Goal: Transaction & Acquisition: Purchase product/service

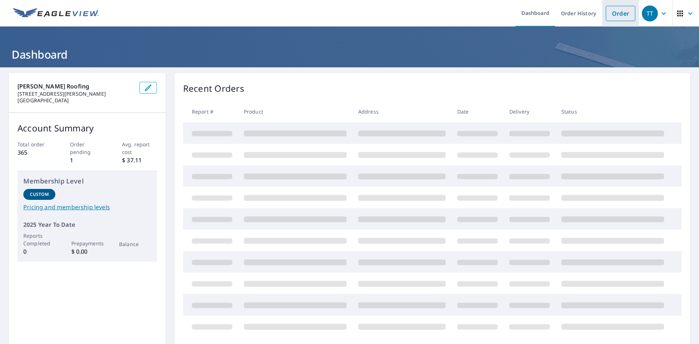
click at [609, 18] on link "Order" at bounding box center [620, 13] width 29 height 15
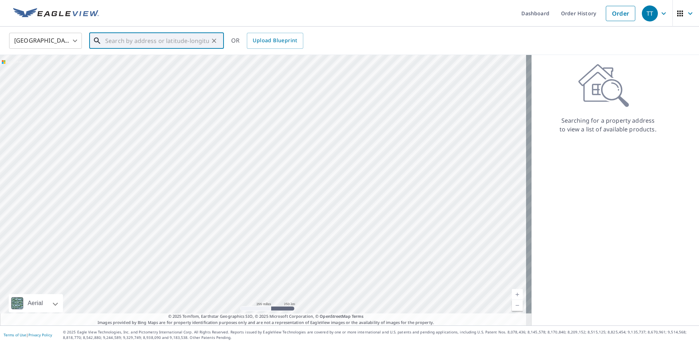
click at [143, 43] on input "text" at bounding box center [157, 41] width 104 height 20
paste input "[STREET_ADDRESS]"
type input "[STREET_ADDRESS]"
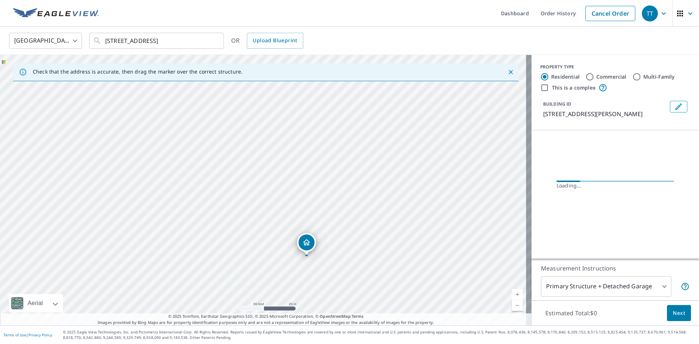
drag, startPoint x: 217, startPoint y: 144, endPoint x: 303, endPoint y: 241, distance: 129.8
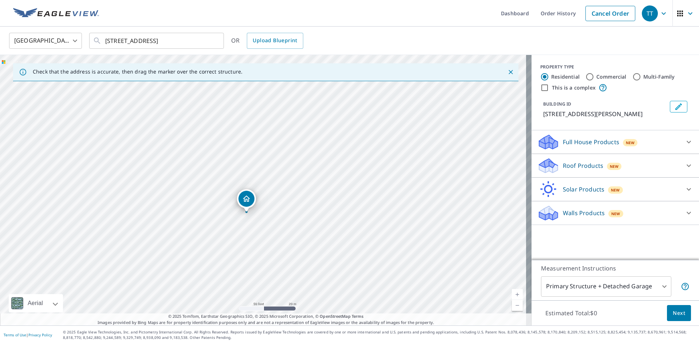
drag, startPoint x: 304, startPoint y: 198, endPoint x: 287, endPoint y: 221, distance: 28.4
click at [287, 221] on div "[STREET_ADDRESS]" at bounding box center [266, 190] width 532 height 271
click at [574, 169] on p "Roof Products" at bounding box center [583, 165] width 40 height 9
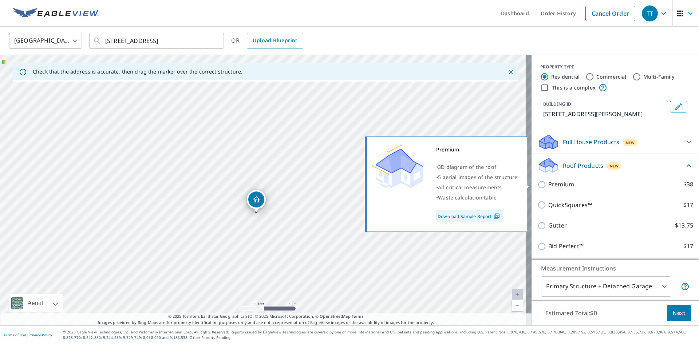
click at [550, 188] on p "Premium" at bounding box center [561, 184] width 26 height 9
click at [548, 188] on input "Premium $38" at bounding box center [543, 184] width 11 height 9
checkbox input "true"
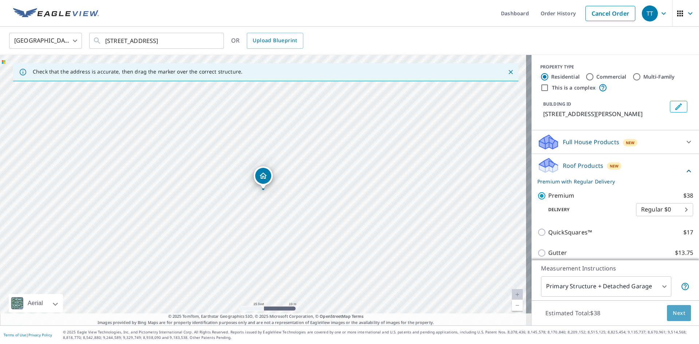
click at [673, 315] on span "Next" at bounding box center [679, 313] width 12 height 9
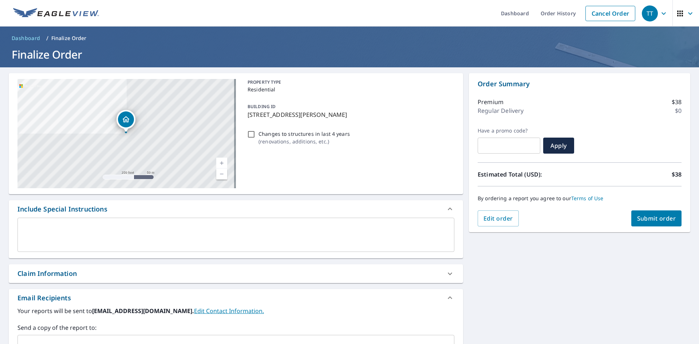
click at [249, 134] on input "Changes to structures in last 4 years ( renovations, additions, etc. )" at bounding box center [251, 134] width 9 height 9
checkbox input "true"
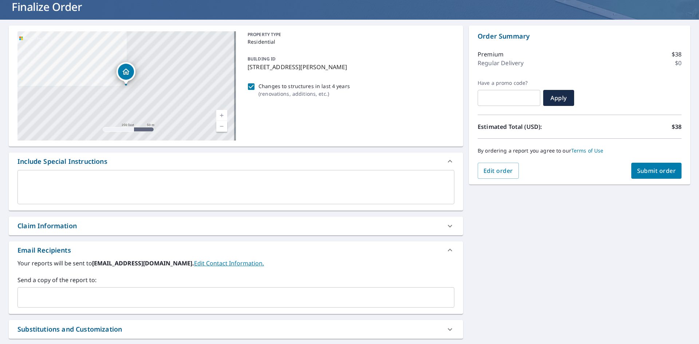
scroll to position [36, 0]
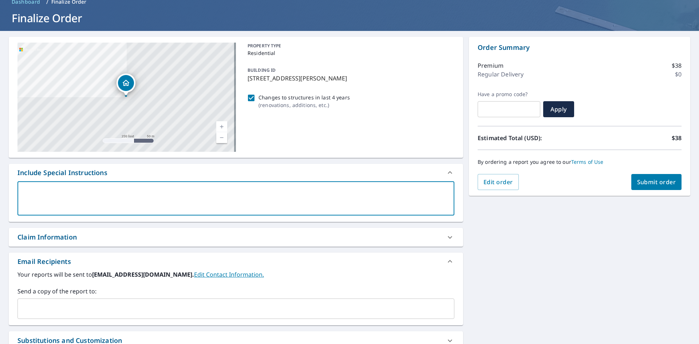
click at [59, 202] on textarea at bounding box center [236, 198] width 427 height 21
type textarea "I"
type textarea "x"
checkbox input "true"
type textarea "I"
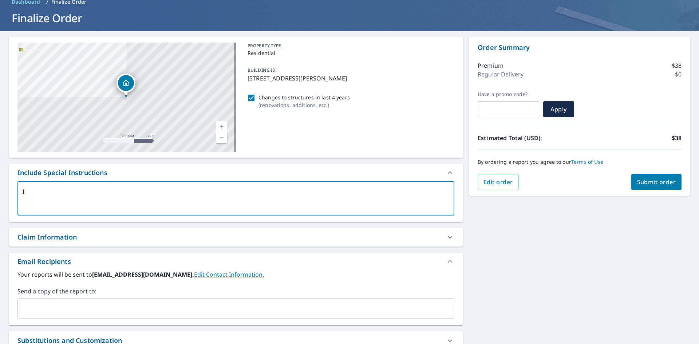
type textarea "x"
checkbox input "true"
type textarea "I n"
type textarea "x"
checkbox input "true"
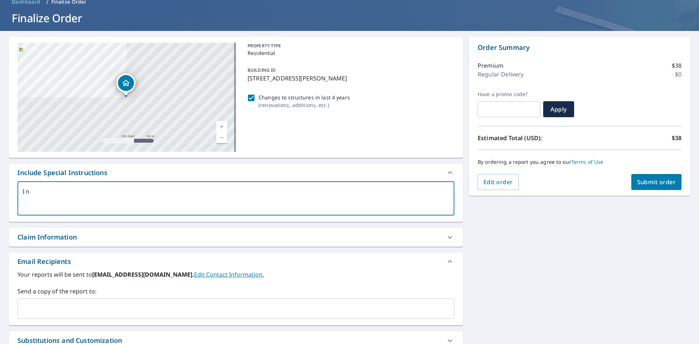
type textarea "I ne"
type textarea "x"
checkbox input "true"
type textarea "I nee"
type textarea "x"
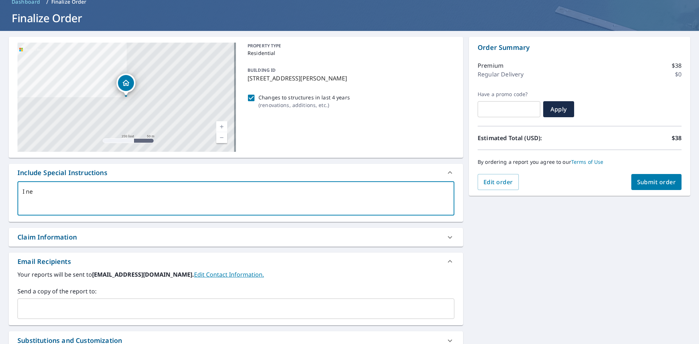
checkbox input "true"
type textarea "I need"
type textarea "x"
checkbox input "true"
type textarea "I need"
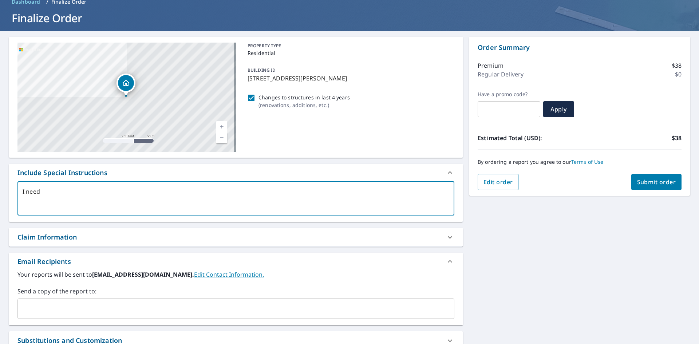
type textarea "x"
checkbox input "true"
type textarea "I need m"
type textarea "x"
checkbox input "true"
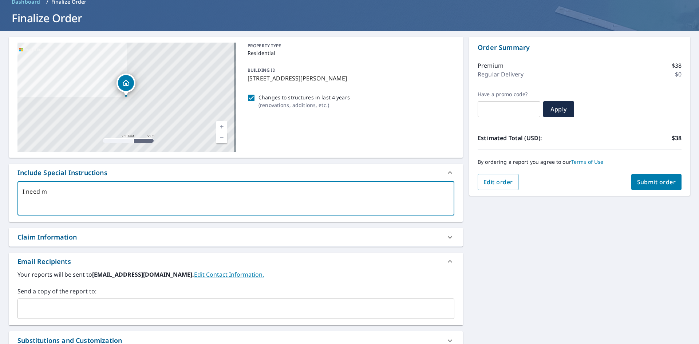
type textarea "I need me"
type textarea "x"
checkbox input "true"
type textarea "I need mea"
type textarea "x"
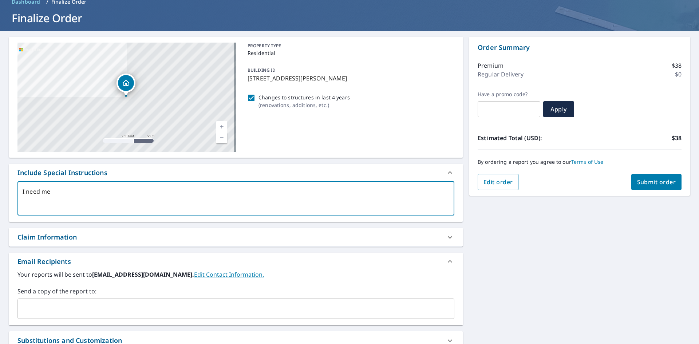
checkbox input "true"
type textarea "I need meas"
type textarea "x"
checkbox input "true"
type textarea "I need measu"
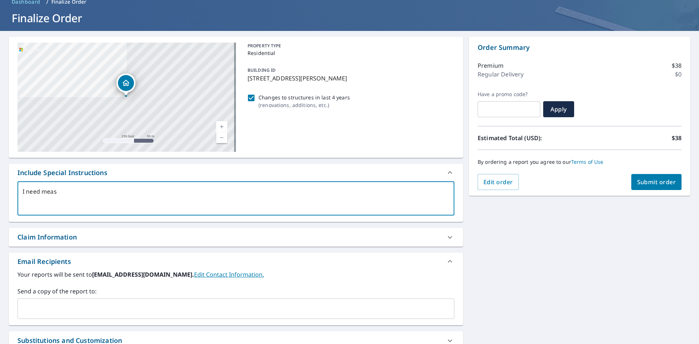
type textarea "x"
checkbox input "true"
type textarea "I need measur"
type textarea "x"
checkbox input "true"
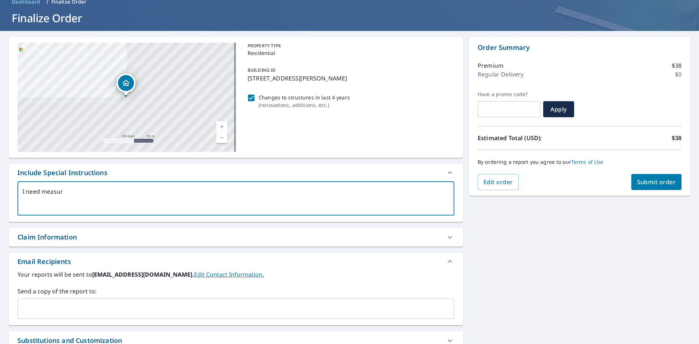
type textarea "I need measurm"
type textarea "x"
checkbox input "true"
type textarea "I need measurme"
type textarea "x"
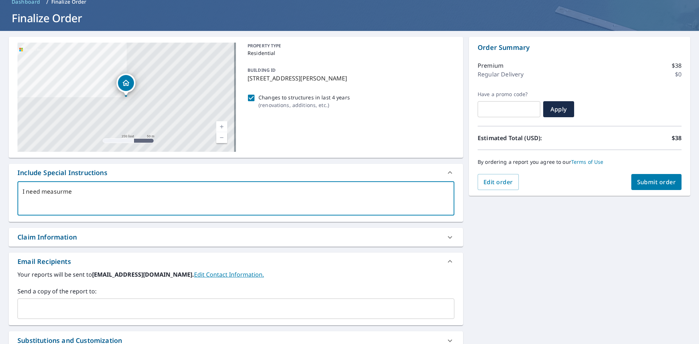
checkbox input "true"
type textarea "I need measurm"
type textarea "x"
checkbox input "true"
type textarea "I need measurmm"
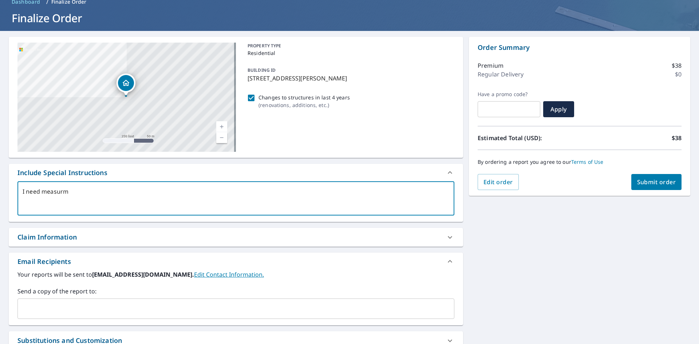
type textarea "x"
checkbox input "true"
type textarea "I need measurm"
type textarea "x"
checkbox input "true"
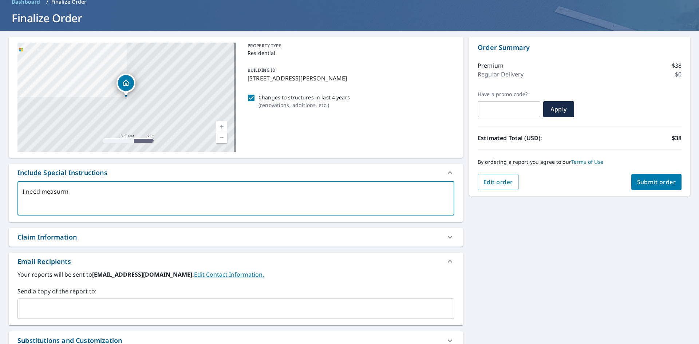
type textarea "I need measurme"
type textarea "x"
checkbox input "true"
type textarea "I need measurmen"
type textarea "x"
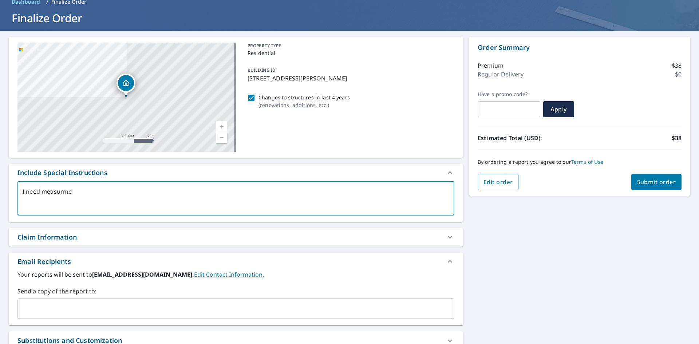
checkbox input "true"
type textarea "I need measurmenm"
type textarea "x"
checkbox input "true"
type textarea "I need measurmenmt"
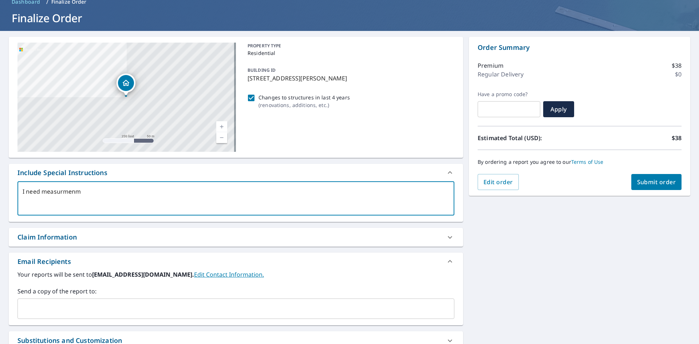
type textarea "x"
checkbox input "true"
type textarea "I need measurmenm"
type textarea "x"
checkbox input "true"
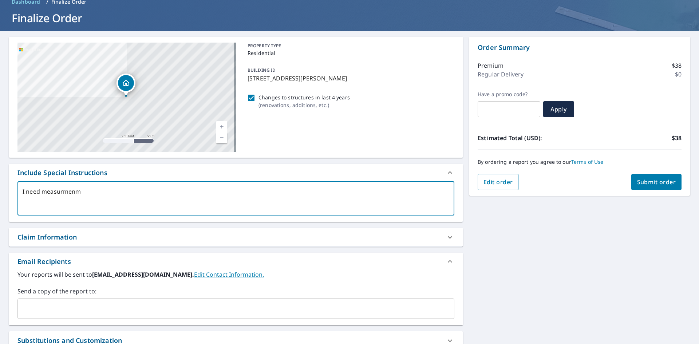
type textarea "I need measurmen"
type textarea "x"
checkbox input "true"
type textarea "I need measurment"
type textarea "x"
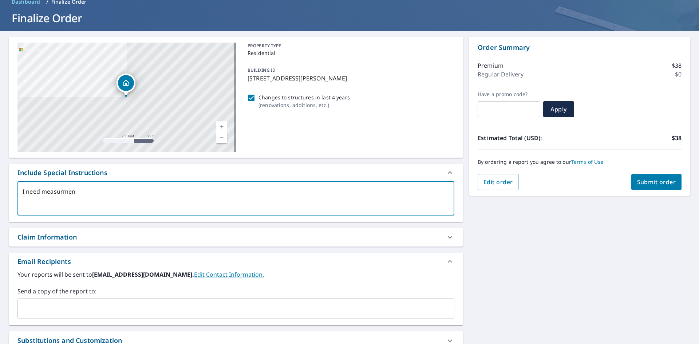
checkbox input "true"
type textarea "I need measurments"
type textarea "x"
checkbox input "true"
type textarea "I need measurments"
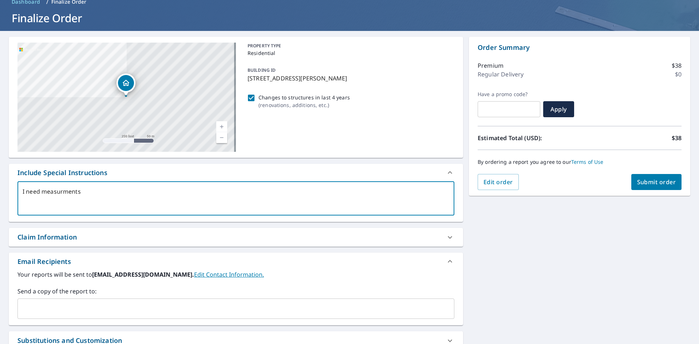
type textarea "x"
checkbox input "true"
type textarea "I need measurements"
type textarea "x"
checkbox input "true"
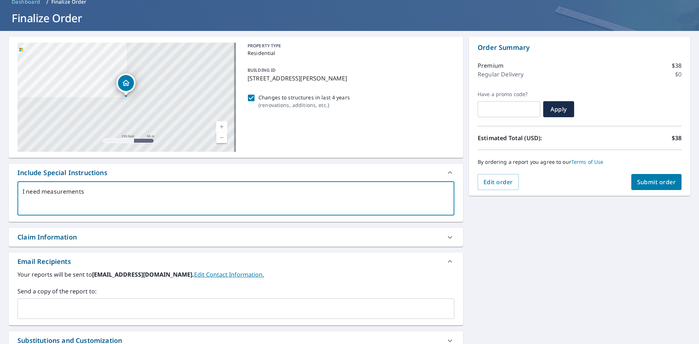
type textarea "I need measurements"
type textarea "x"
checkbox input "true"
type textarea "I need measurements f"
type textarea "x"
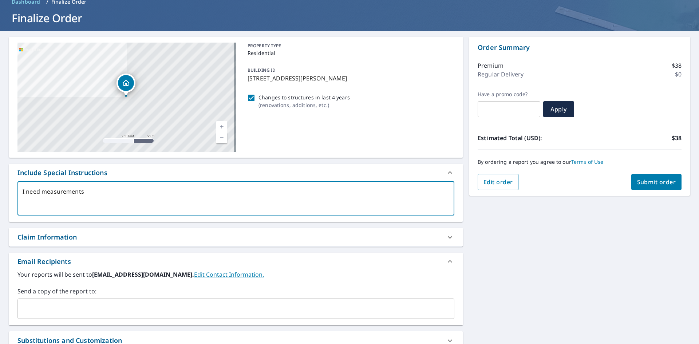
checkbox input "true"
type textarea "I need measurements fo"
type textarea "x"
checkbox input "true"
type textarea "I need measurements for"
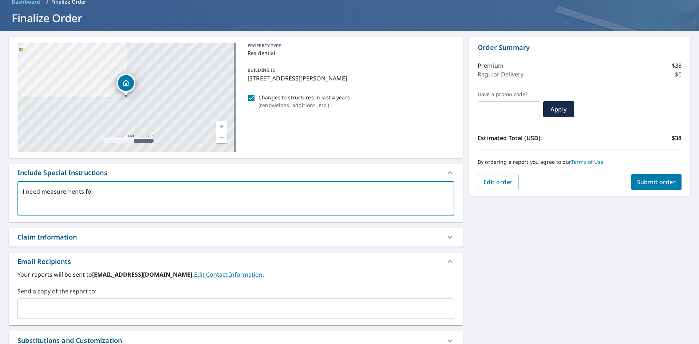
type textarea "x"
checkbox input "true"
type textarea "I need measurements for"
type textarea "x"
checkbox input "true"
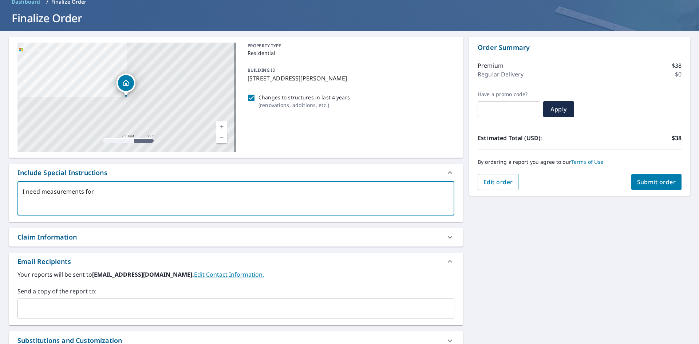
type textarea "I need measurements for t"
type textarea "x"
checkbox input "true"
type textarea "I need measurements for th"
type textarea "x"
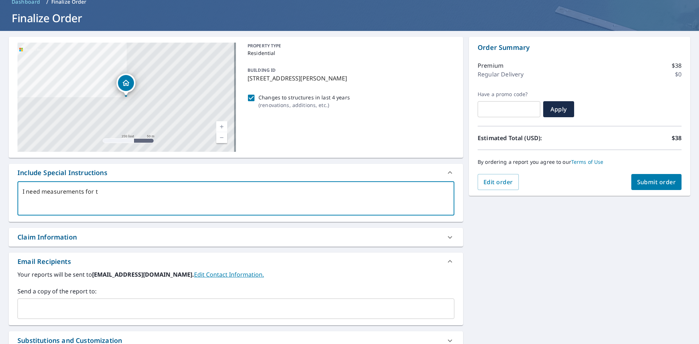
checkbox input "true"
type textarea "I need measurements for the"
type textarea "x"
checkbox input "true"
type textarea "I need measurements for the"
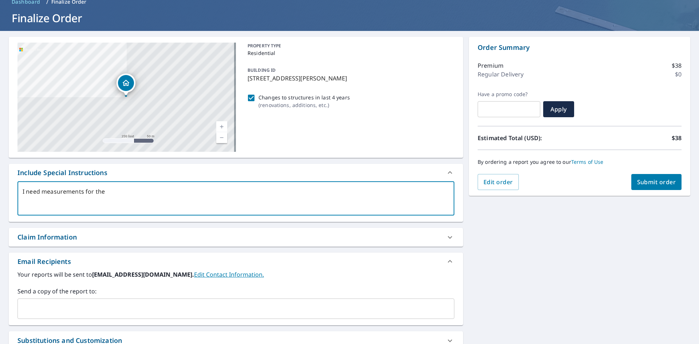
type textarea "x"
checkbox input "true"
type textarea "I need measurements for the m"
type textarea "x"
checkbox input "true"
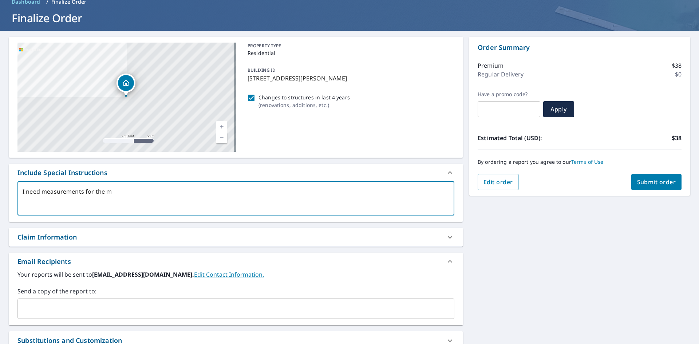
type textarea "I need measurements for the ma"
type textarea "x"
checkbox input "true"
type textarea "I need measurements for the mai"
type textarea "x"
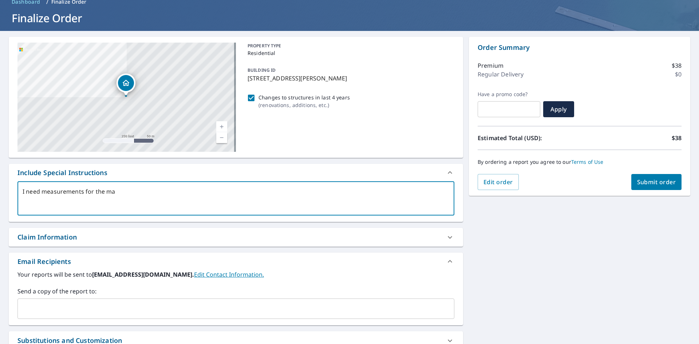
checkbox input "true"
type textarea "I need measurements for the main"
type textarea "x"
checkbox input "true"
type textarea "I need measurements for the main"
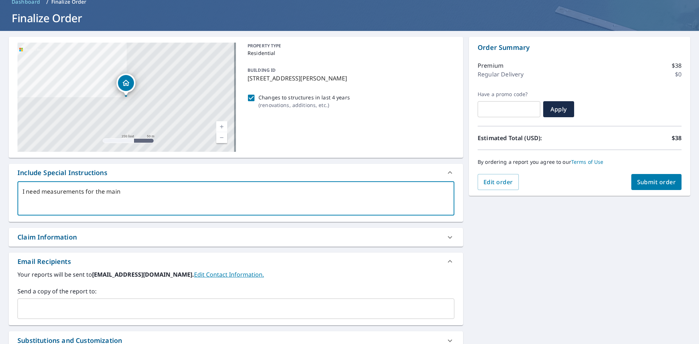
type textarea "x"
checkbox input "true"
type textarea "I need measurements for the main h"
type textarea "x"
checkbox input "true"
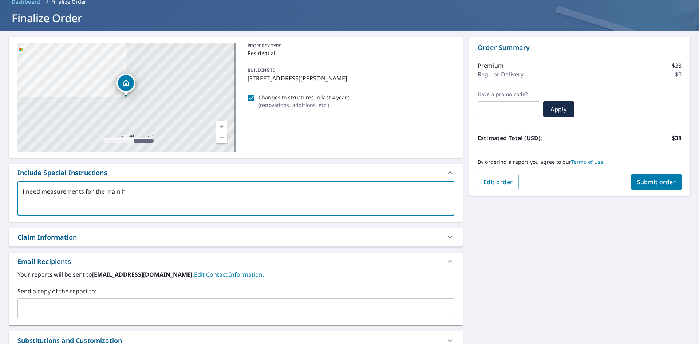
type textarea "I need measurements for the main ho"
type textarea "x"
checkbox input "true"
type textarea "I need measurements for the main hou"
type textarea "x"
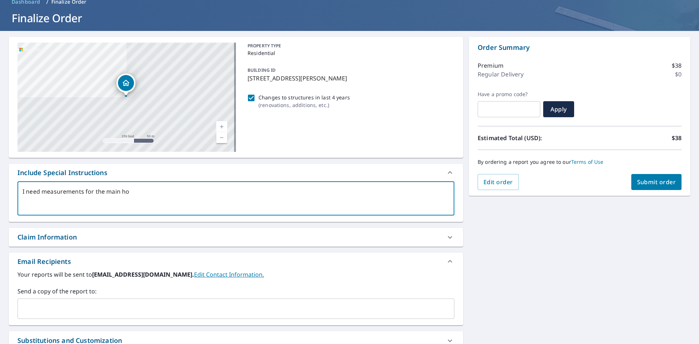
checkbox input "true"
type textarea "I need measurements for the main hous"
type textarea "x"
checkbox input "true"
type textarea "I need measurements for the main house"
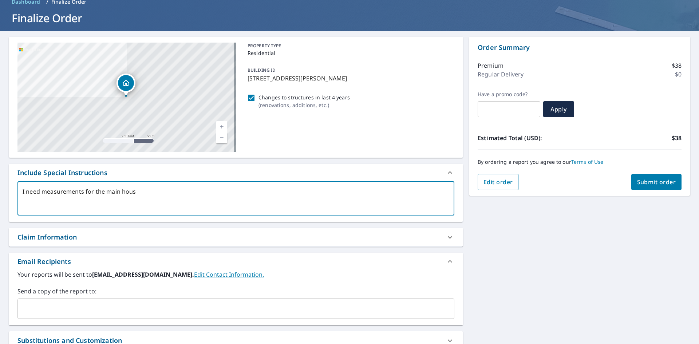
type textarea "x"
checkbox input "true"
type textarea "I need measurements for the main house."
type textarea "x"
checkbox input "true"
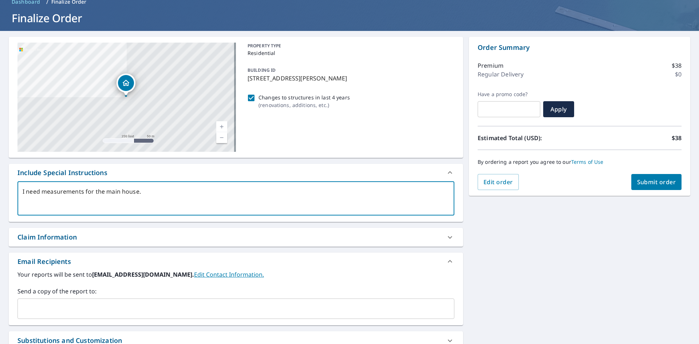
type textarea "I need measurements for the main house."
type textarea "x"
checkbox input "true"
type textarea "I need measurements for the main house. i"
type textarea "x"
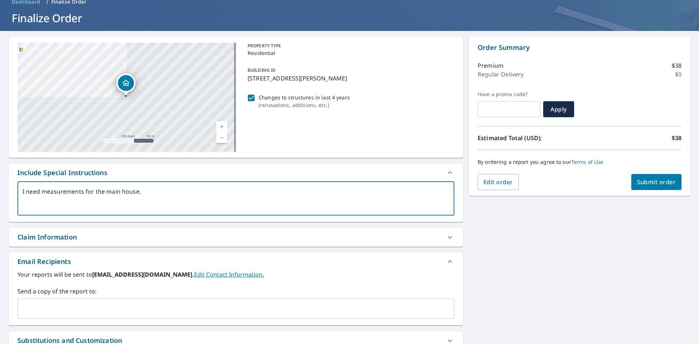
checkbox input "true"
type textarea "I need measurements for the main house. i"
type textarea "x"
checkbox input "true"
type textarea "I need measurements for the main house. i p"
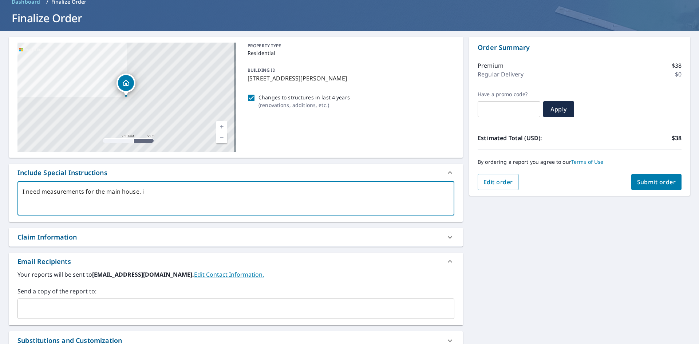
type textarea "x"
checkbox input "true"
type textarea "I need measurements for the main house. i pu"
type textarea "x"
checkbox input "true"
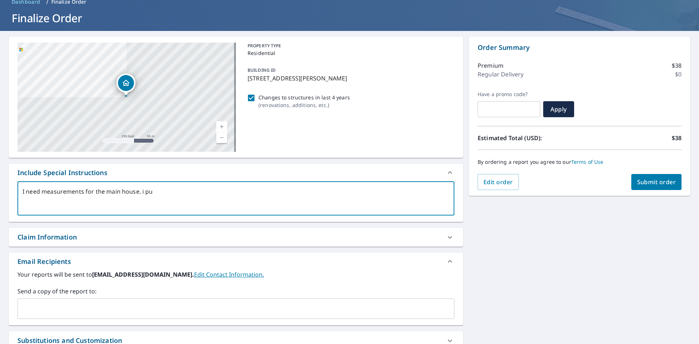
type textarea "I need measurements for the main house. i put"
type textarea "x"
checkbox input "true"
type textarea "I need measurements for the main house. i put"
type textarea "x"
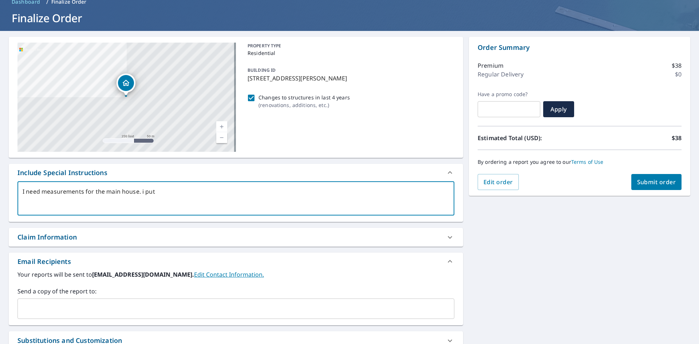
checkbox input "true"
type textarea "I need measurements for the main house. i put t"
type textarea "x"
checkbox input "true"
type textarea "I need measurements for the main house. i put th"
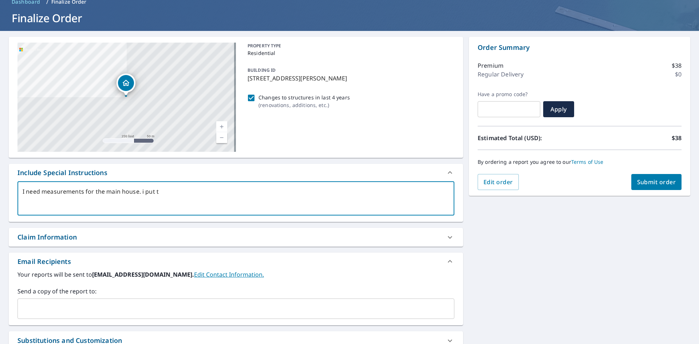
type textarea "x"
checkbox input "true"
type textarea "I need measurements for the main house. i put the"
type textarea "x"
checkbox input "true"
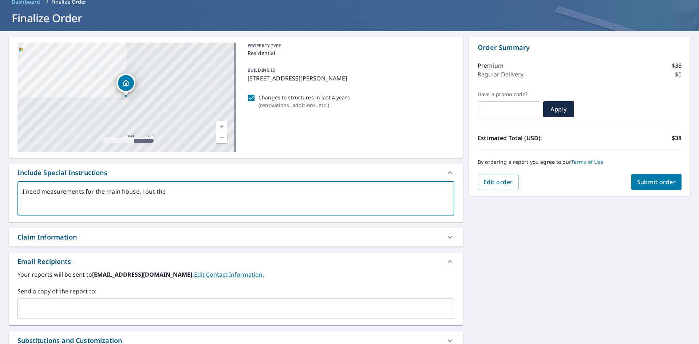
type textarea "I need measurements for the main house. i put the"
type textarea "x"
checkbox input "true"
type textarea "I need measurements for the main house. i put the c"
type textarea "x"
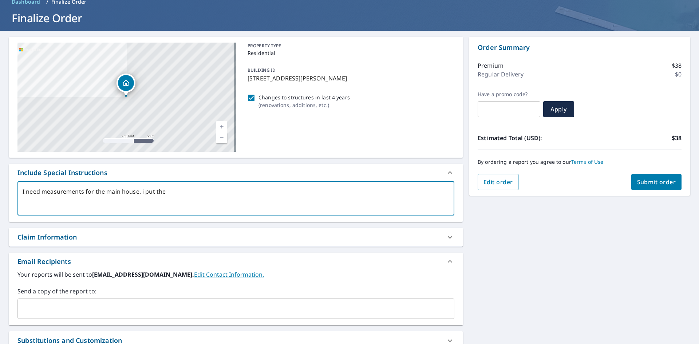
checkbox input "true"
type textarea "I need measurements for the main house. i put the cu"
type textarea "x"
checkbox input "true"
type textarea "I need measurements for the main house. i put the cur"
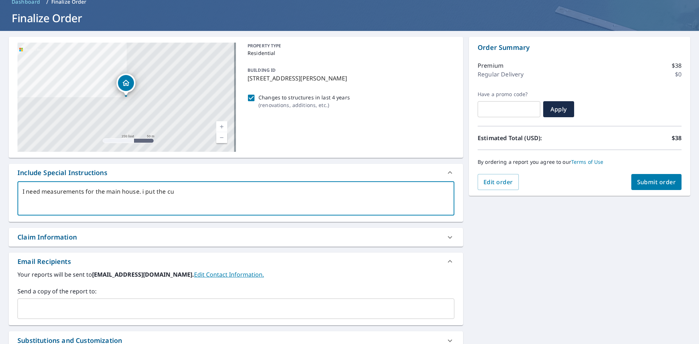
type textarea "x"
checkbox input "true"
type textarea "I need measurements for the main house. i put the curs"
type textarea "x"
checkbox input "true"
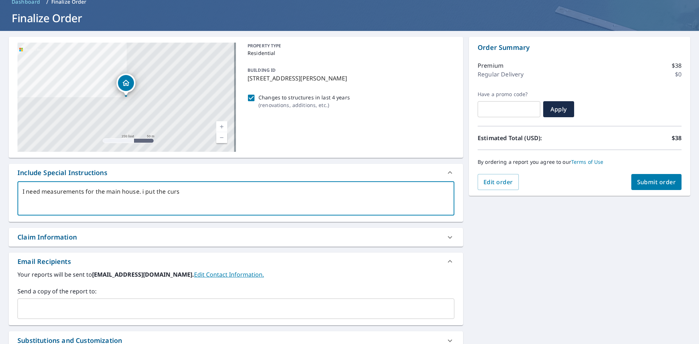
type textarea "I need measurements for the main house. i put the curse"
type textarea "x"
checkbox input "true"
type textarea "I need measurements for the main house. i put the curser"
type textarea "x"
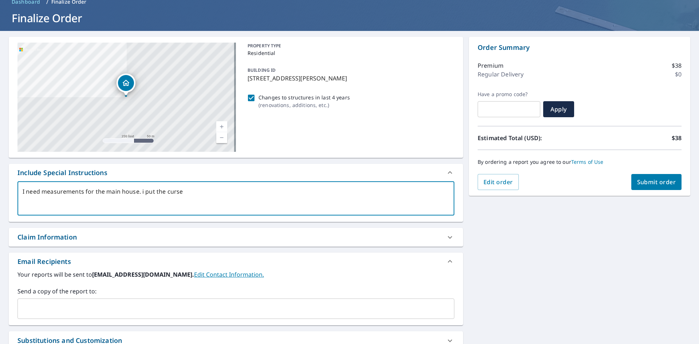
checkbox input "true"
type textarea "I need measurements for the main house. i put the cursers"
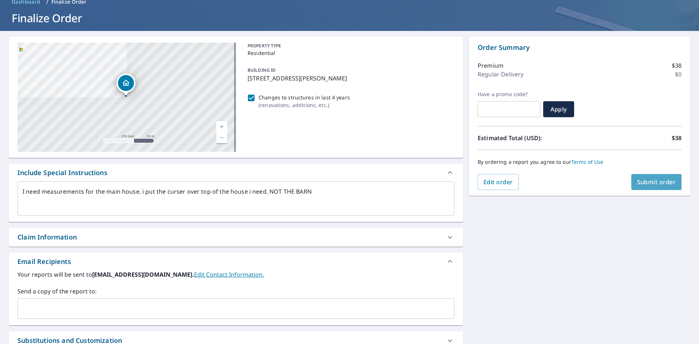
click at [670, 180] on button "Submit order" at bounding box center [656, 182] width 51 height 16
